Goal: Information Seeking & Learning: Check status

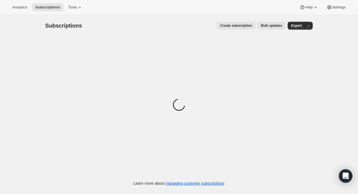
click at [5, 13] on div "Analytics Subscriptions Tools Help Settings" at bounding box center [179, 7] width 358 height 15
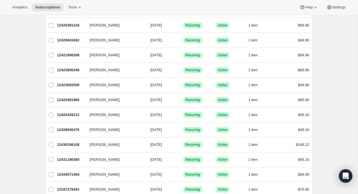
scroll to position [161, 0]
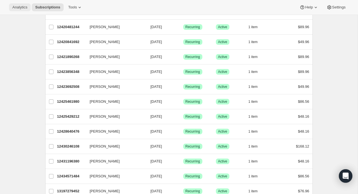
click at [21, 8] on span "Analytics" at bounding box center [19, 7] width 15 height 5
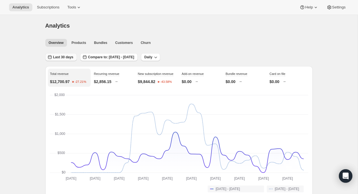
click at [62, 59] on span "Last 30 days" at bounding box center [63, 57] width 20 height 5
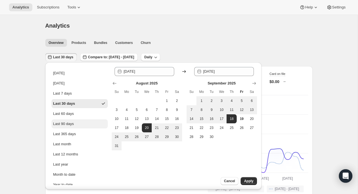
click at [72, 122] on div "Last 90 days" at bounding box center [63, 124] width 21 height 6
type input "[DATE]"
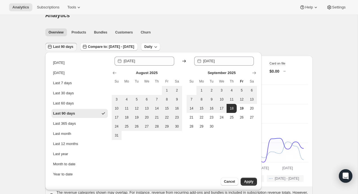
scroll to position [11, 0]
click at [249, 179] on span "Apply" at bounding box center [248, 181] width 9 height 5
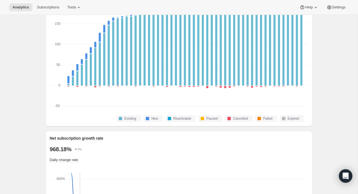
scroll to position [112, 0]
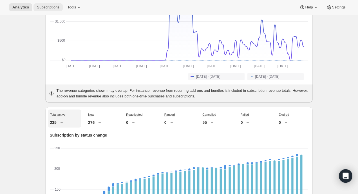
click at [50, 6] on span "Subscriptions" at bounding box center [48, 7] width 23 height 5
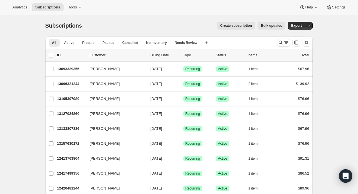
click at [107, 25] on div "Create subscription Bulk updates" at bounding box center [187, 26] width 197 height 8
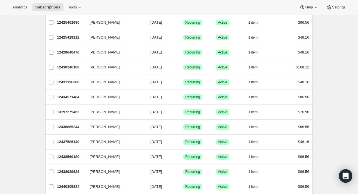
scroll to position [240, 0]
